Goal: Task Accomplishment & Management: Use online tool/utility

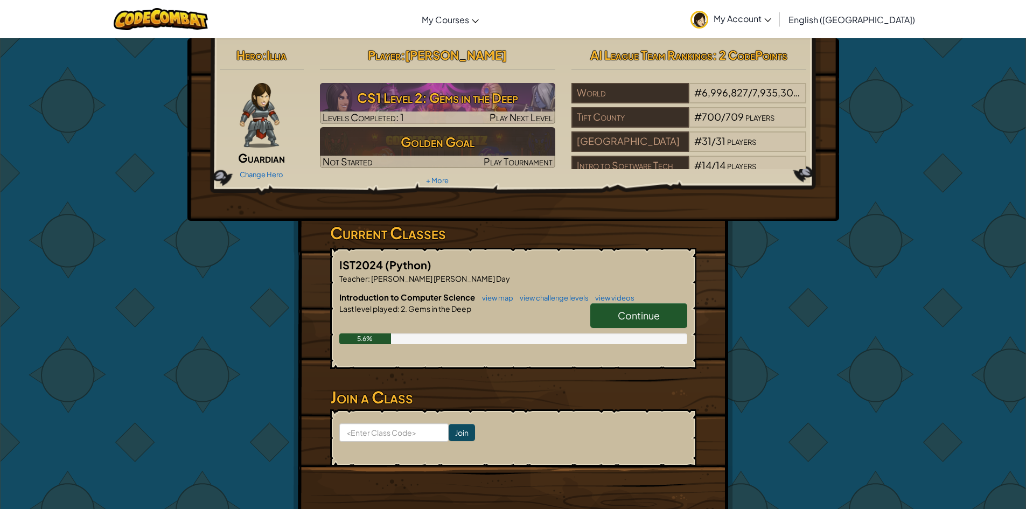
click at [626, 315] on span "Continue" at bounding box center [639, 315] width 42 height 12
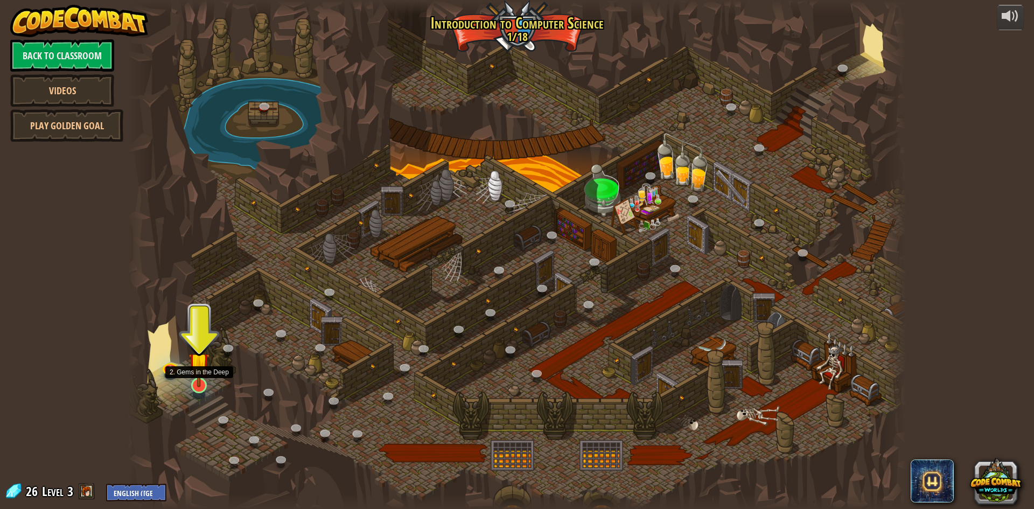
click at [200, 380] on img at bounding box center [198, 363] width 21 height 48
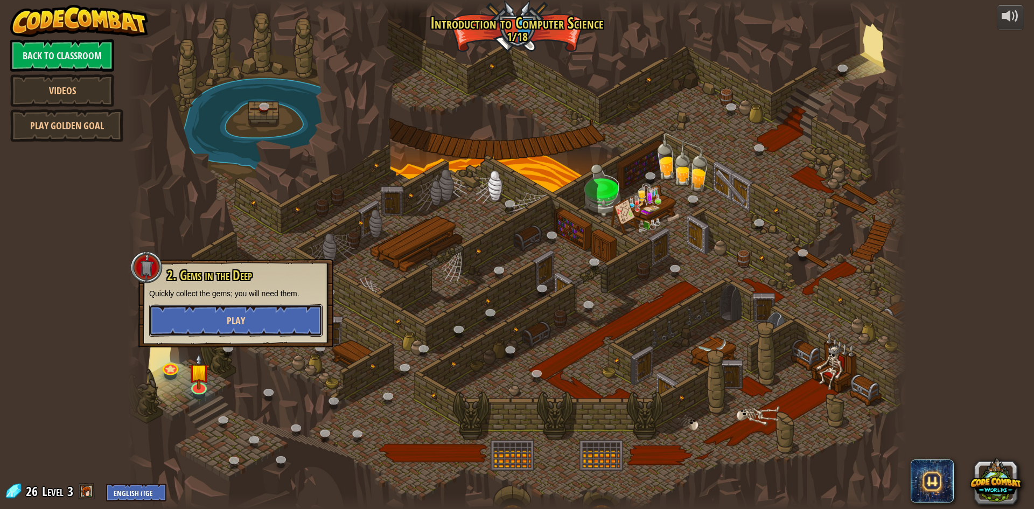
click at [230, 322] on span "Play" at bounding box center [236, 320] width 18 height 13
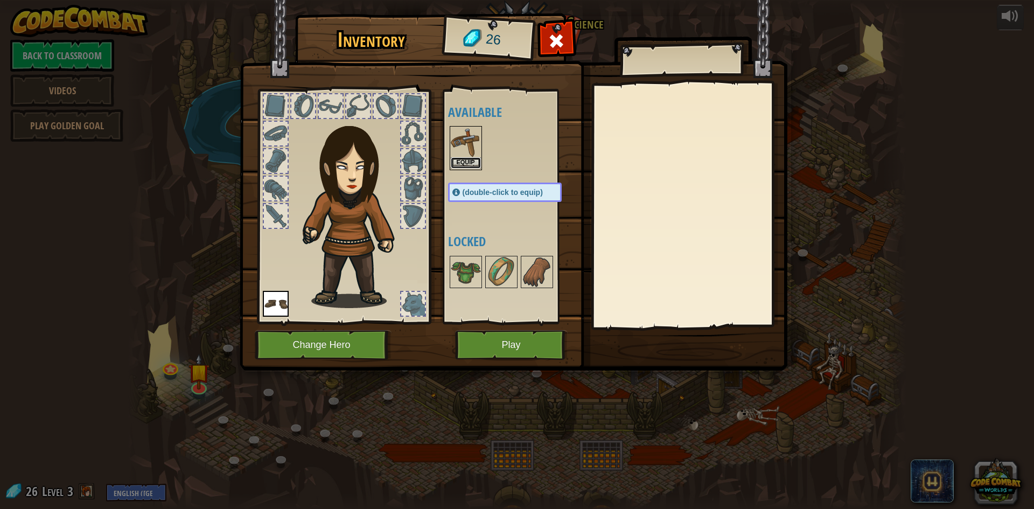
click at [466, 162] on button "Equip" at bounding box center [466, 162] width 30 height 11
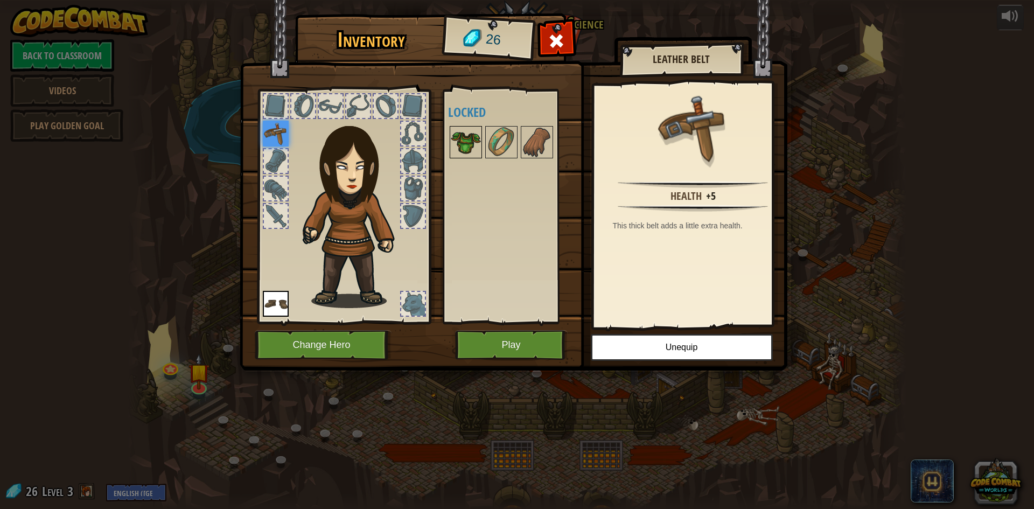
click at [461, 141] on img at bounding box center [466, 142] width 30 height 30
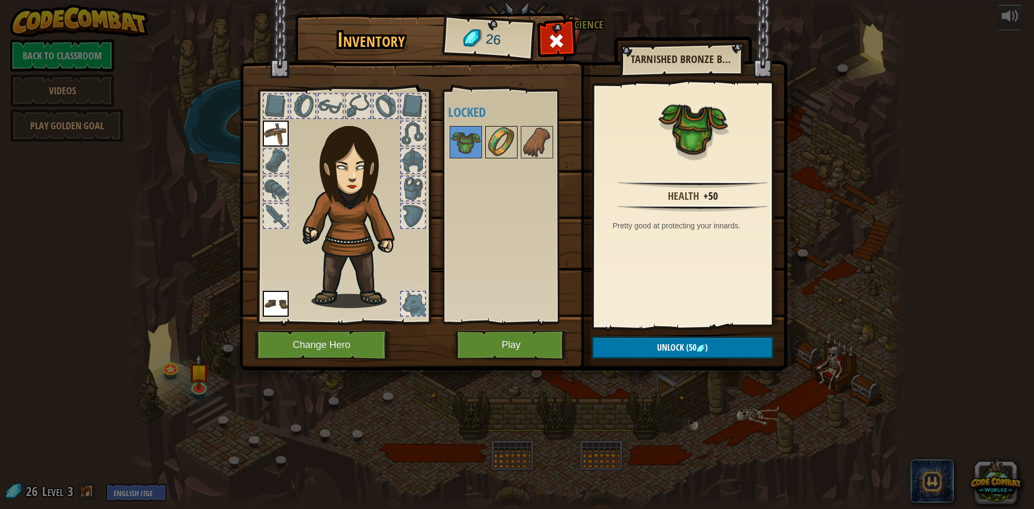
click at [493, 139] on img at bounding box center [501, 142] width 30 height 30
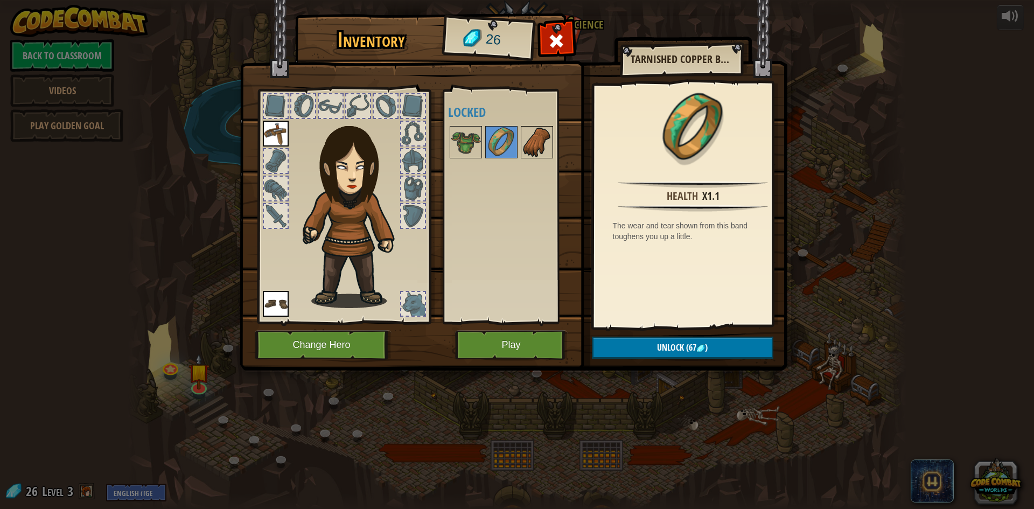
click at [541, 139] on img at bounding box center [537, 142] width 30 height 30
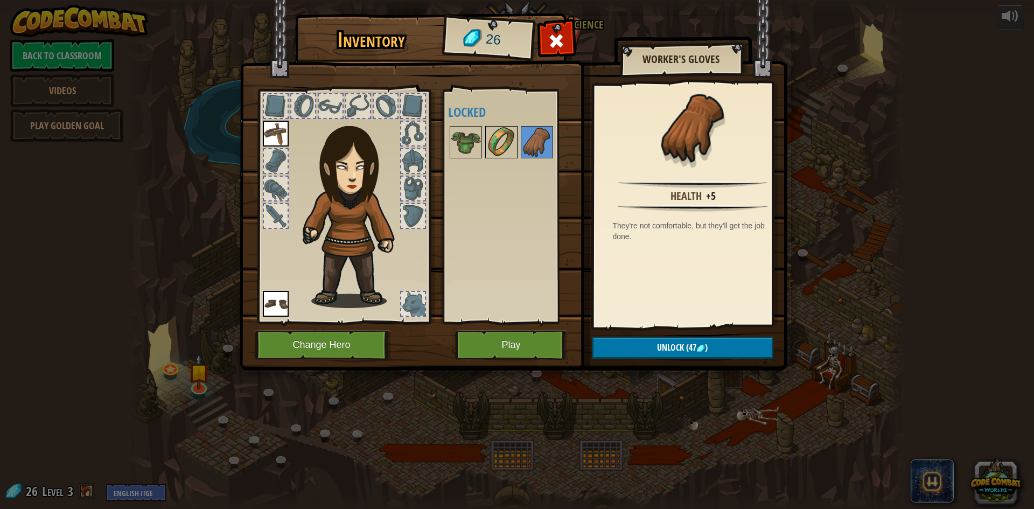
click at [514, 140] on img at bounding box center [501, 142] width 30 height 30
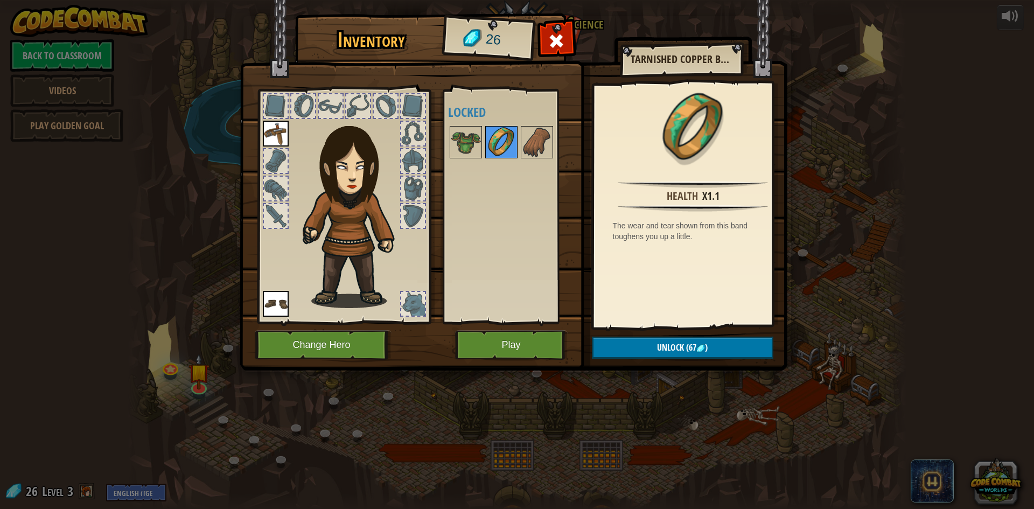
click at [487, 137] on img at bounding box center [501, 142] width 30 height 30
click at [484, 137] on div at bounding box center [515, 142] width 135 height 36
click at [512, 141] on img at bounding box center [501, 142] width 30 height 30
click at [467, 138] on img at bounding box center [466, 142] width 30 height 30
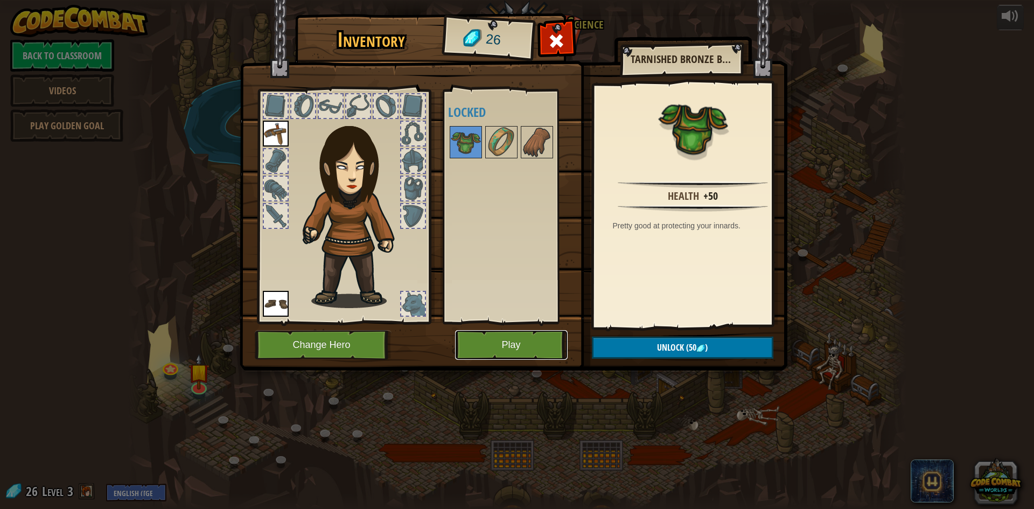
click at [505, 355] on button "Play" at bounding box center [511, 345] width 113 height 30
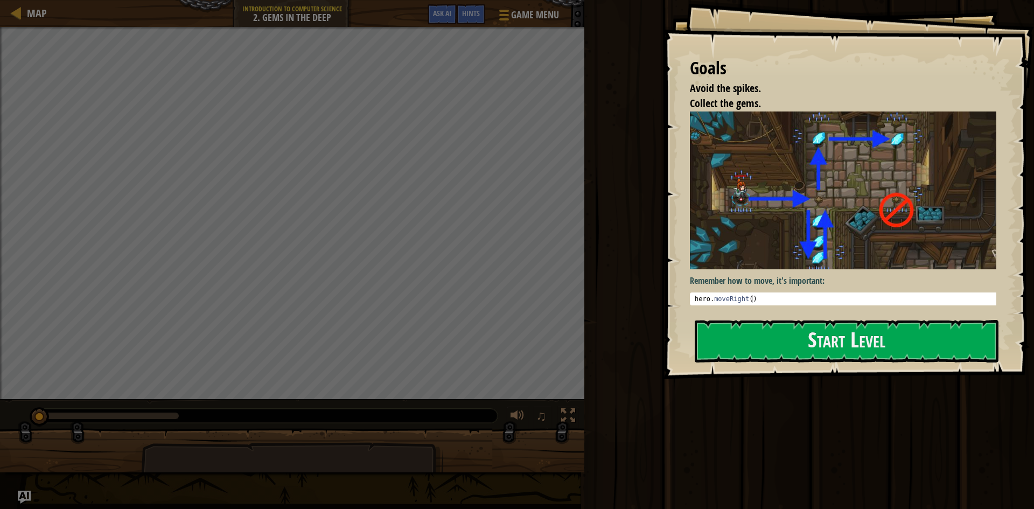
click at [622, 275] on div "Map Introduction to Computer Science 2. Gems in the Deep Game Menu Done Hints A…" at bounding box center [517, 254] width 1034 height 509
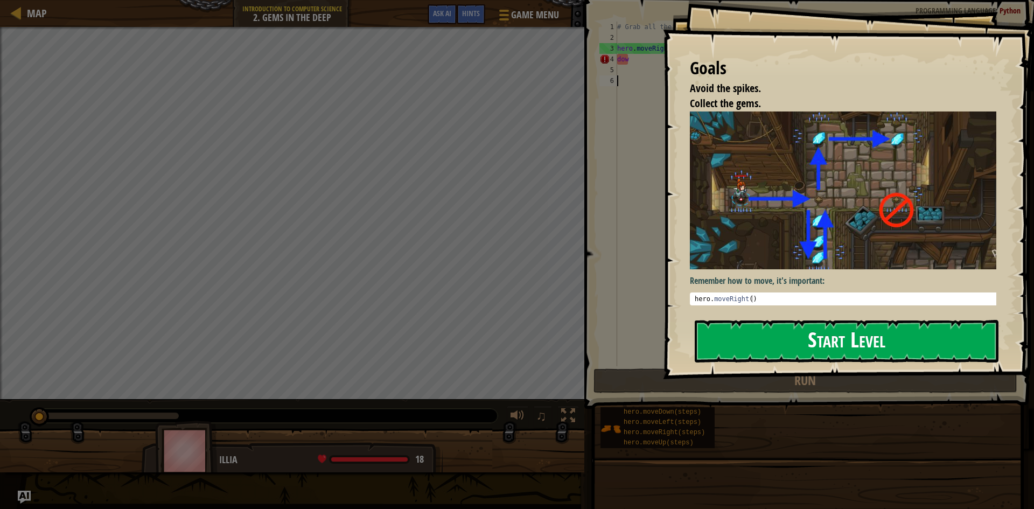
click at [760, 331] on button "Start Level" at bounding box center [847, 341] width 304 height 43
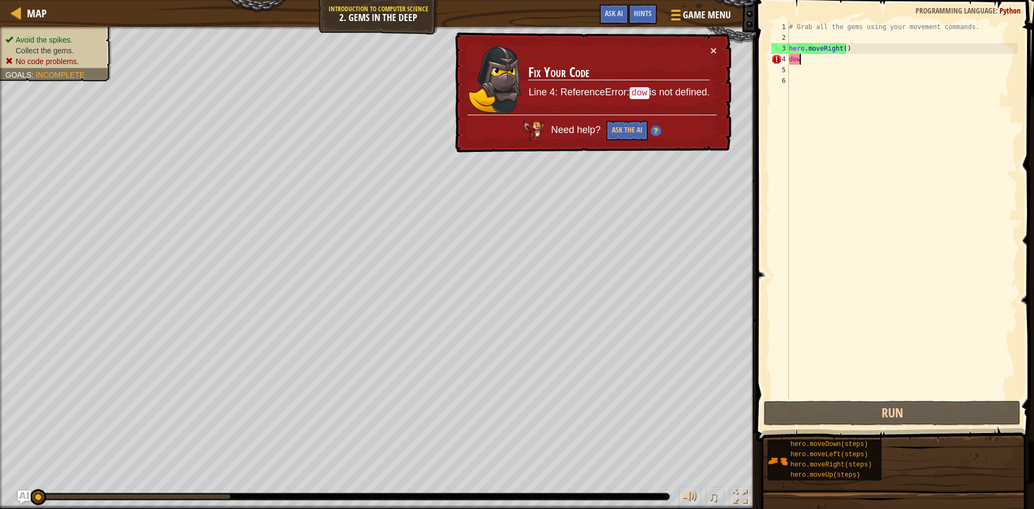
click at [801, 62] on div "# Grab all the gems using your movement commands. hero . moveRight ( ) dow" at bounding box center [902, 221] width 231 height 398
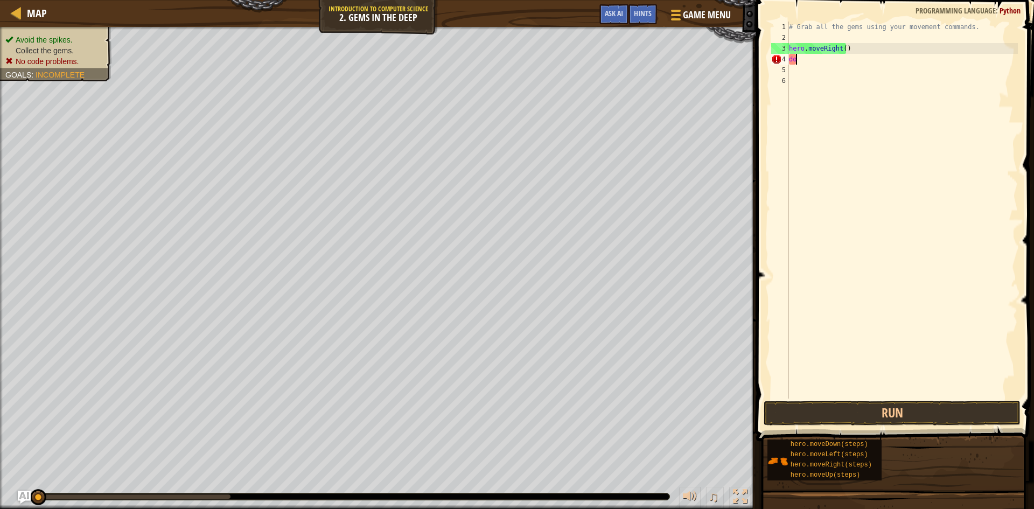
type textarea "d"
type textarea "up"
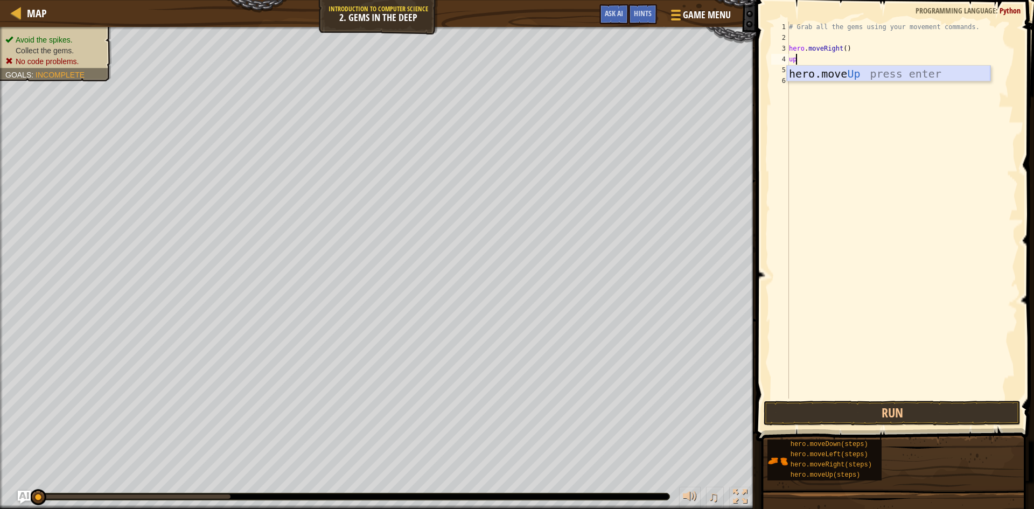
click at [912, 70] on div "hero.move Up press enter" at bounding box center [889, 90] width 204 height 48
type textarea "left"
click at [873, 79] on div "hero.move Left press enter" at bounding box center [889, 100] width 204 height 48
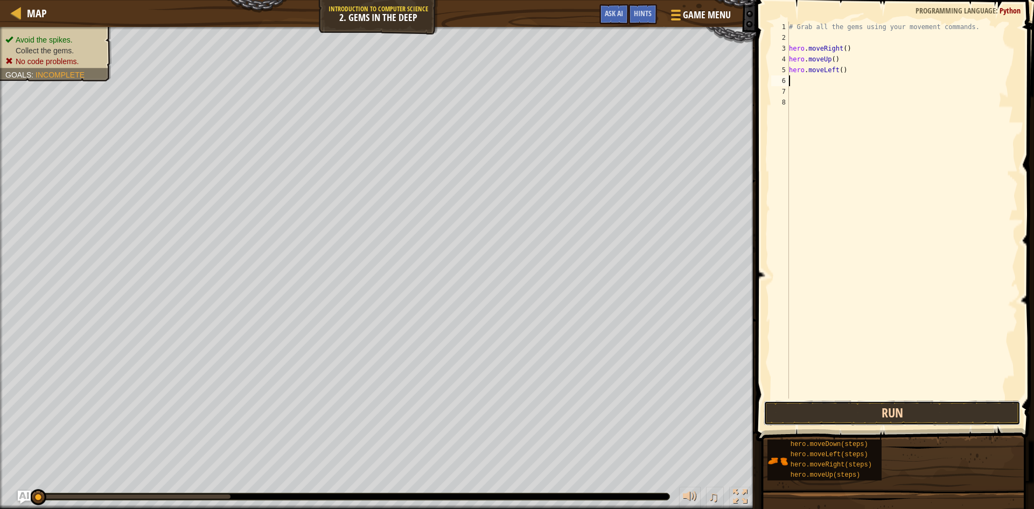
click at [870, 413] on button "Run" at bounding box center [892, 413] width 257 height 25
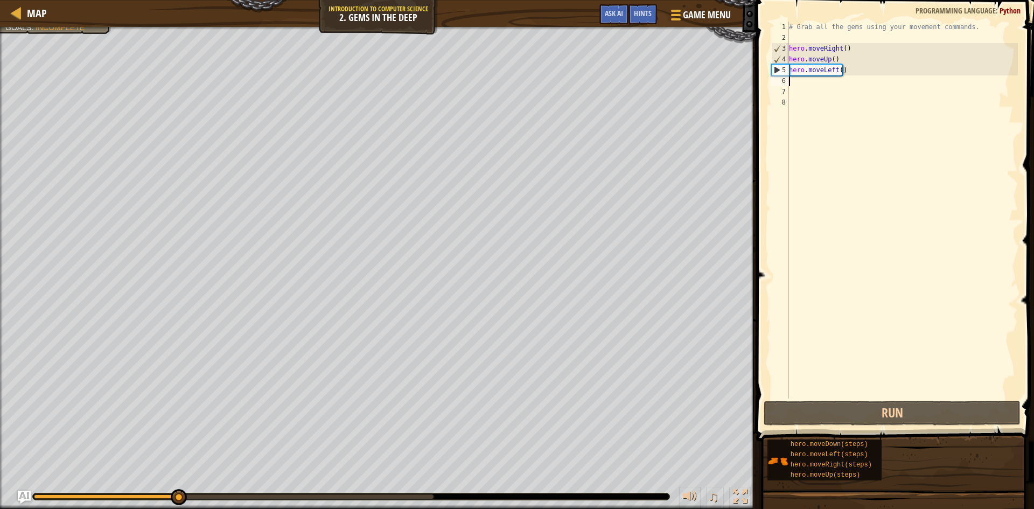
type textarea "up"
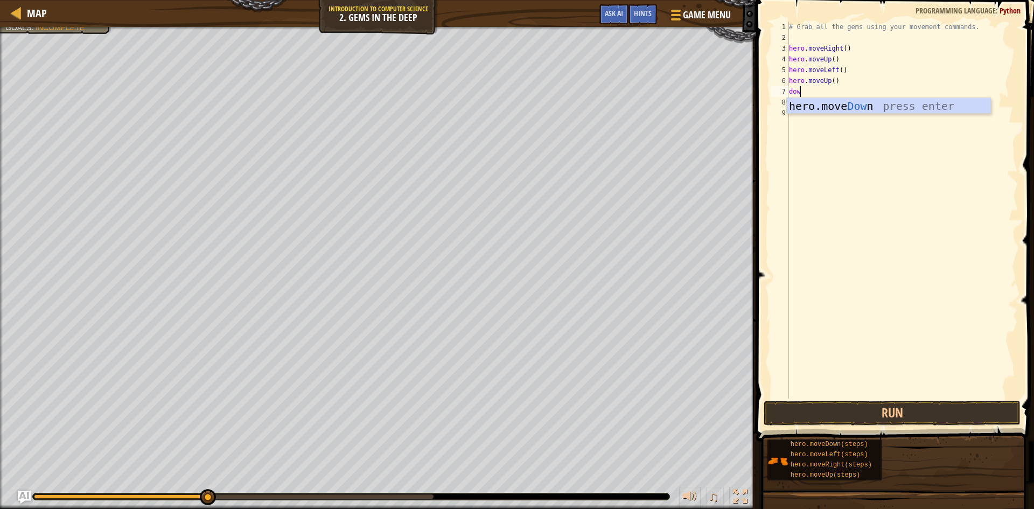
scroll to position [5, 1]
type textarea "down"
type textarea "u"
click at [967, 417] on button "Run" at bounding box center [892, 413] width 257 height 25
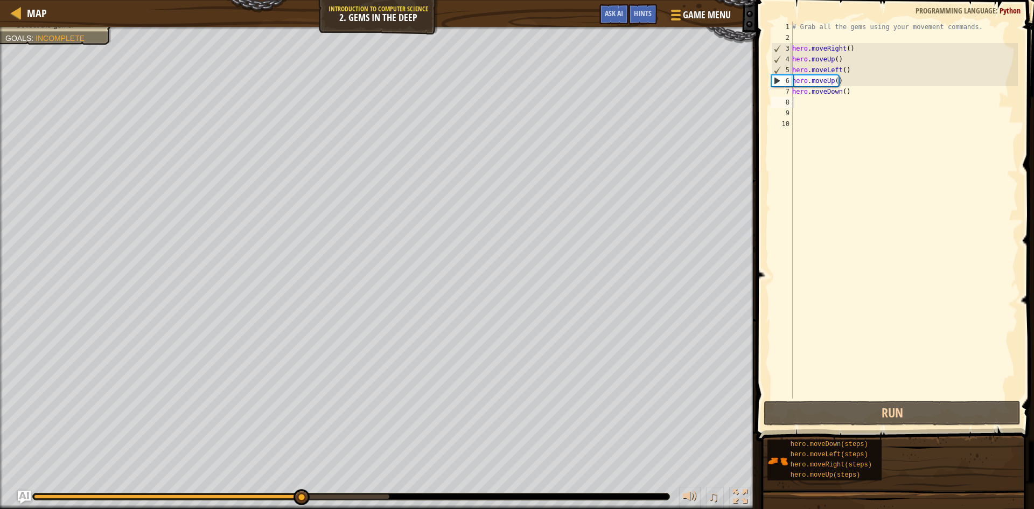
click at [837, 70] on div "# Grab all the gems using your movement commands. hero . moveRight ( ) hero . m…" at bounding box center [904, 221] width 228 height 398
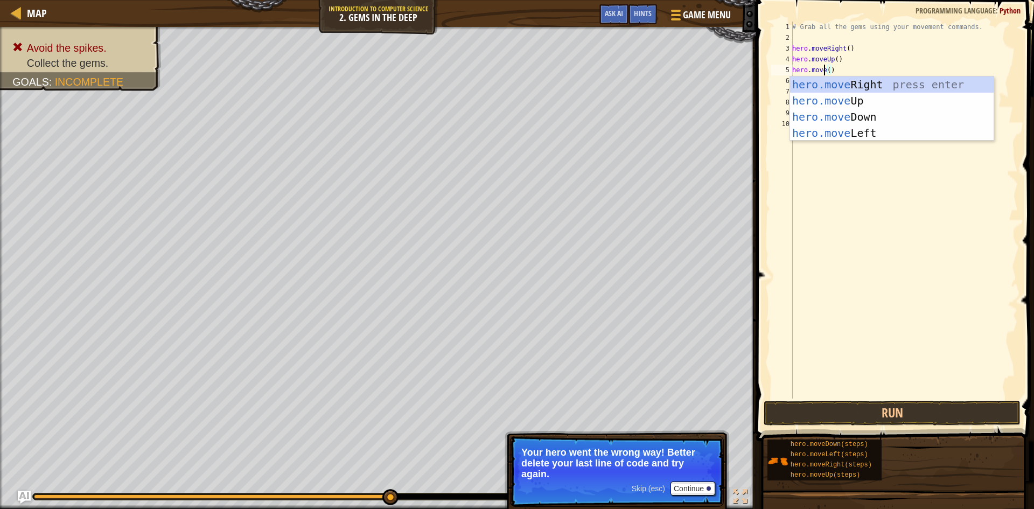
scroll to position [5, 3]
click at [890, 86] on div "hero.move Right press enter hero.move Up press enter hero.move Down press enter…" at bounding box center [892, 124] width 204 height 97
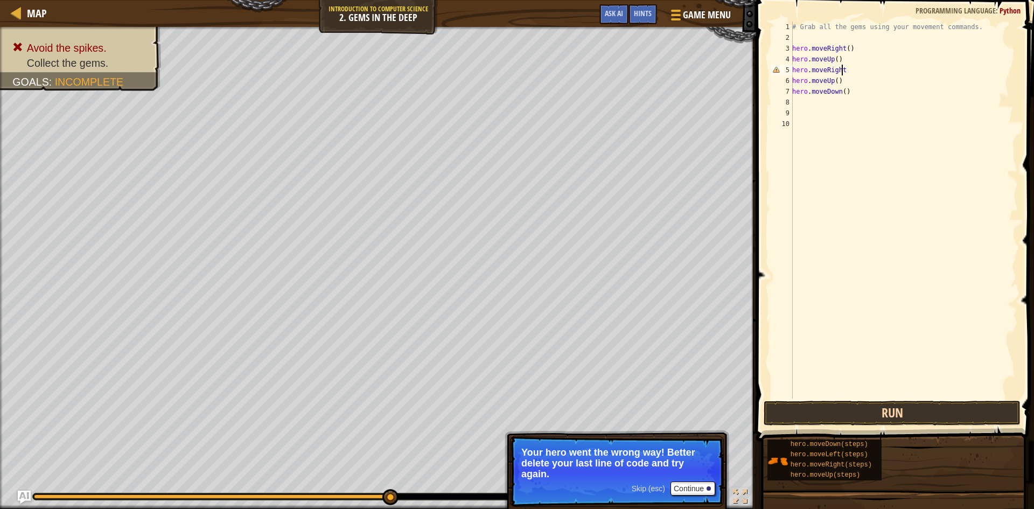
type textarea "hero.moveRight"
click at [827, 405] on button "Run" at bounding box center [892, 413] width 257 height 25
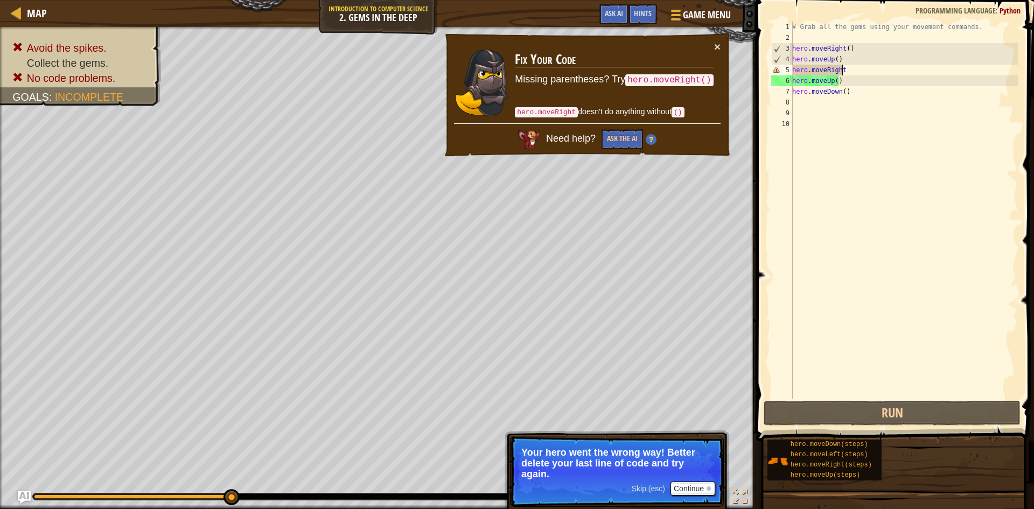
click at [855, 74] on div "# Grab all the gems using your movement commands. hero . moveRight ( ) hero . m…" at bounding box center [904, 221] width 228 height 398
click at [723, 47] on div "× Fix Your Code Missing parentheses? Try hero.moveRight() hero.moveRight doesn'…" at bounding box center [587, 94] width 289 height 127
click at [710, 44] on td "Fix Your Code Missing parentheses? Try hero.moveRight() hero.moveRight doesn't …" at bounding box center [614, 82] width 200 height 85
click at [710, 44] on td "Fix Your Code Missing parentheses? Try hero.moveRight() hero.moveRight doesn't …" at bounding box center [614, 83] width 201 height 86
